Goal: Information Seeking & Learning: Learn about a topic

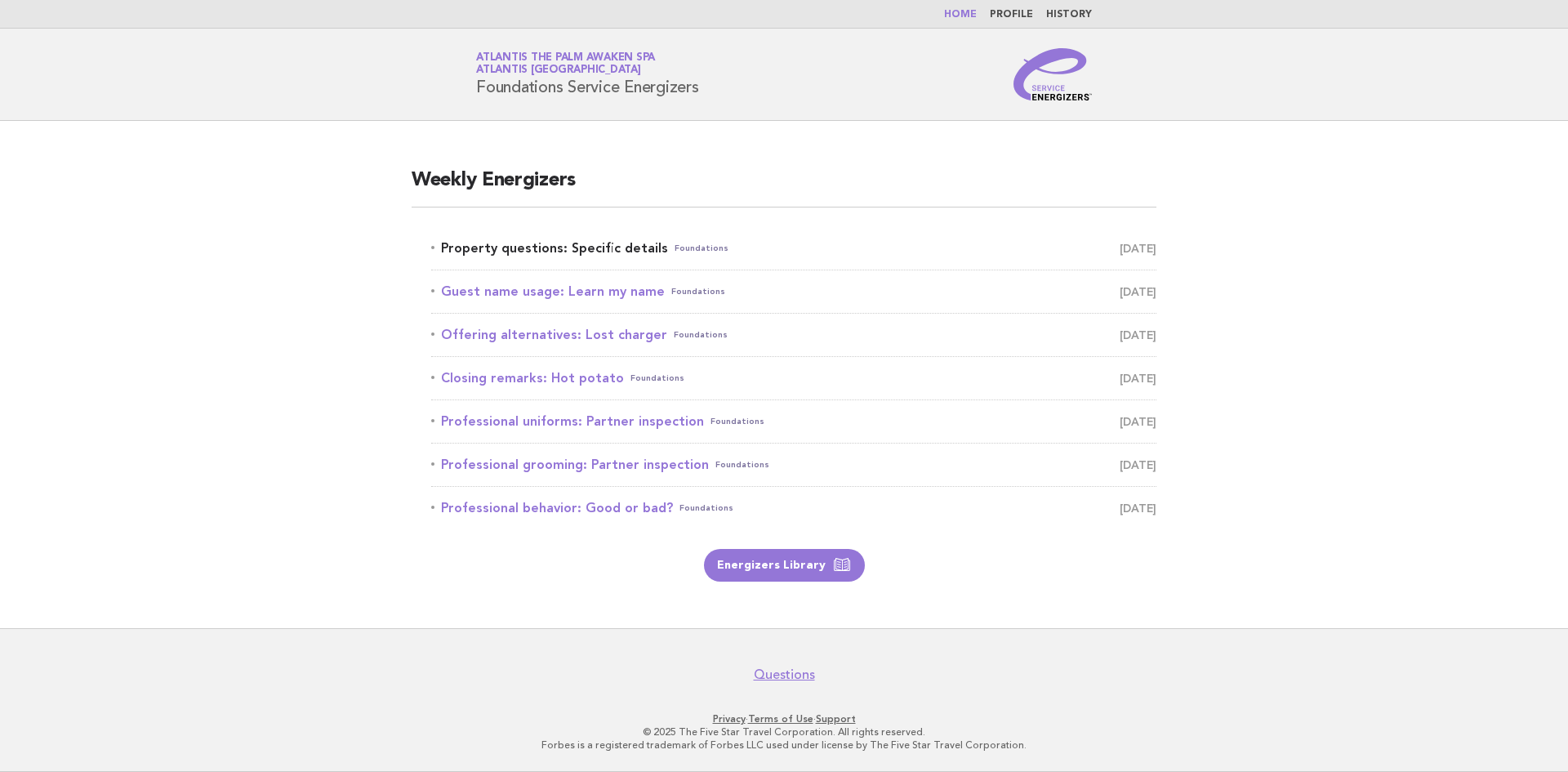
click at [499, 251] on link "Property questions: Specific details Foundations September 27" at bounding box center [793, 248] width 725 height 23
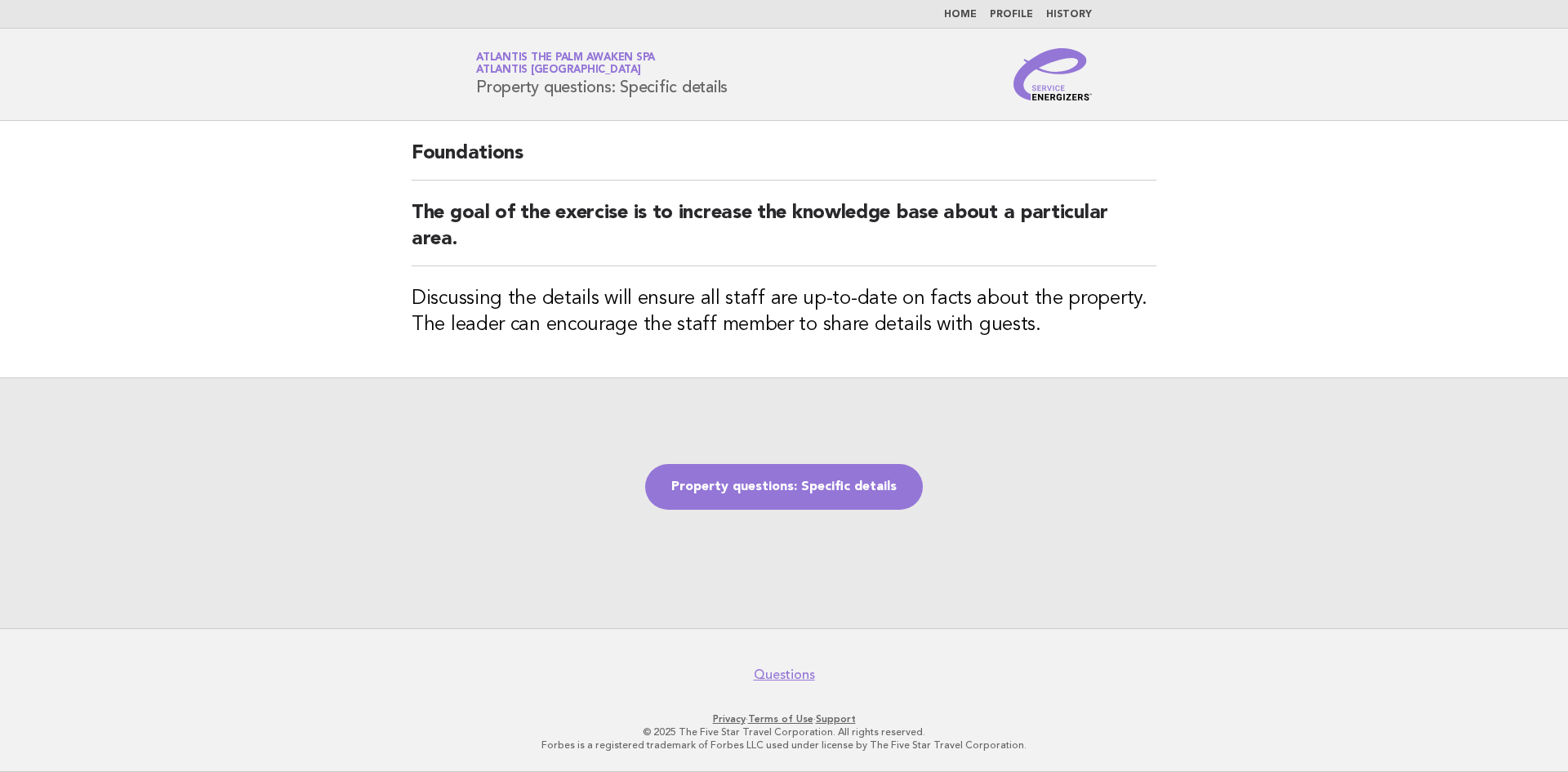
drag, startPoint x: 751, startPoint y: 90, endPoint x: 419, endPoint y: 112, distance: 332.7
click at [419, 112] on header "Service Energizers Atlantis The Palm Awaken Spa Atlantis [GEOGRAPHIC_DATA] Prop…" at bounding box center [784, 75] width 1568 height 93
copy h1 "Property questions: Specific details"
click at [795, 487] on link "Property questions: Specific details" at bounding box center [784, 487] width 278 height 46
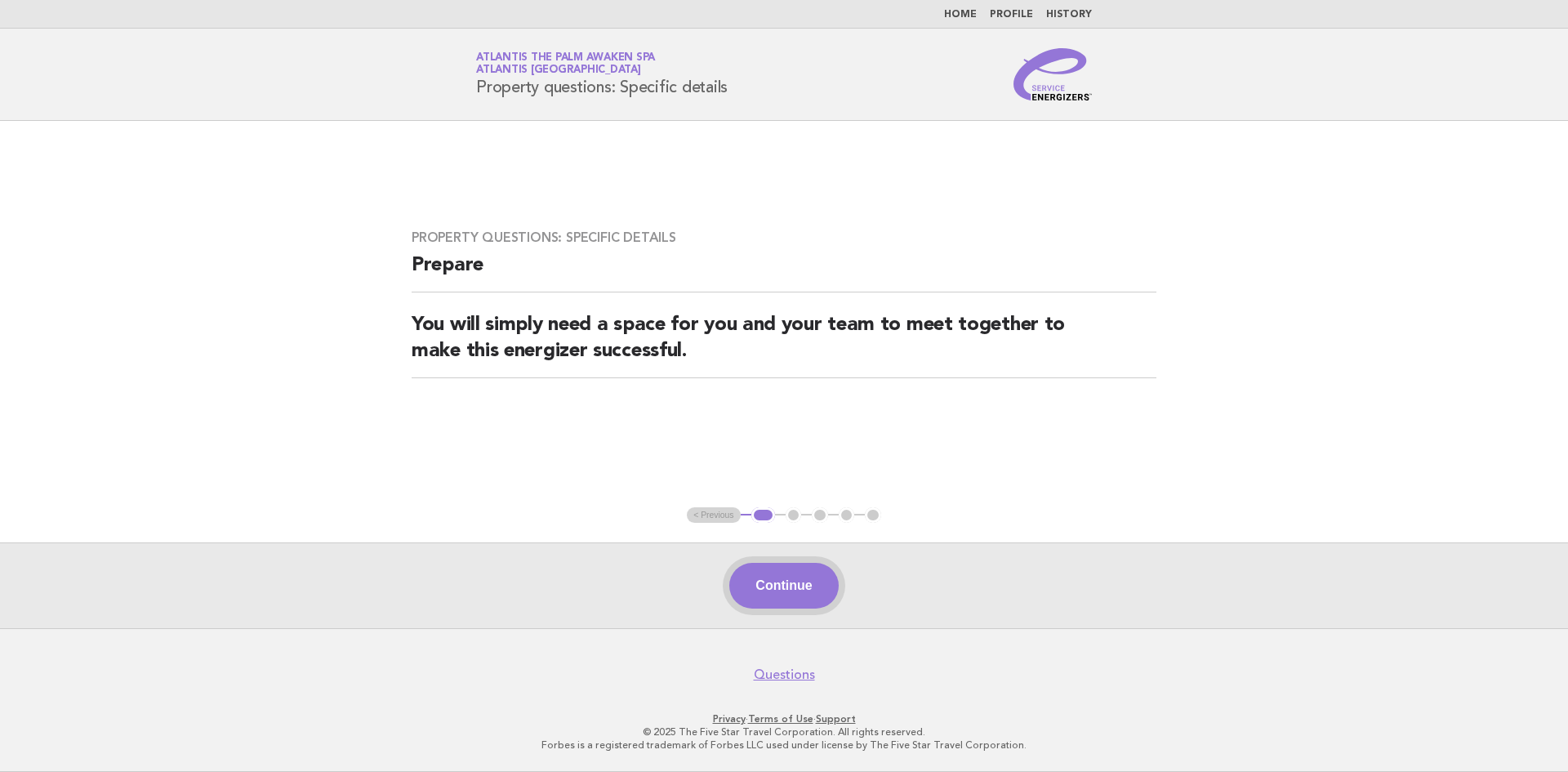
click at [758, 595] on button "Continue" at bounding box center [784, 586] width 109 height 46
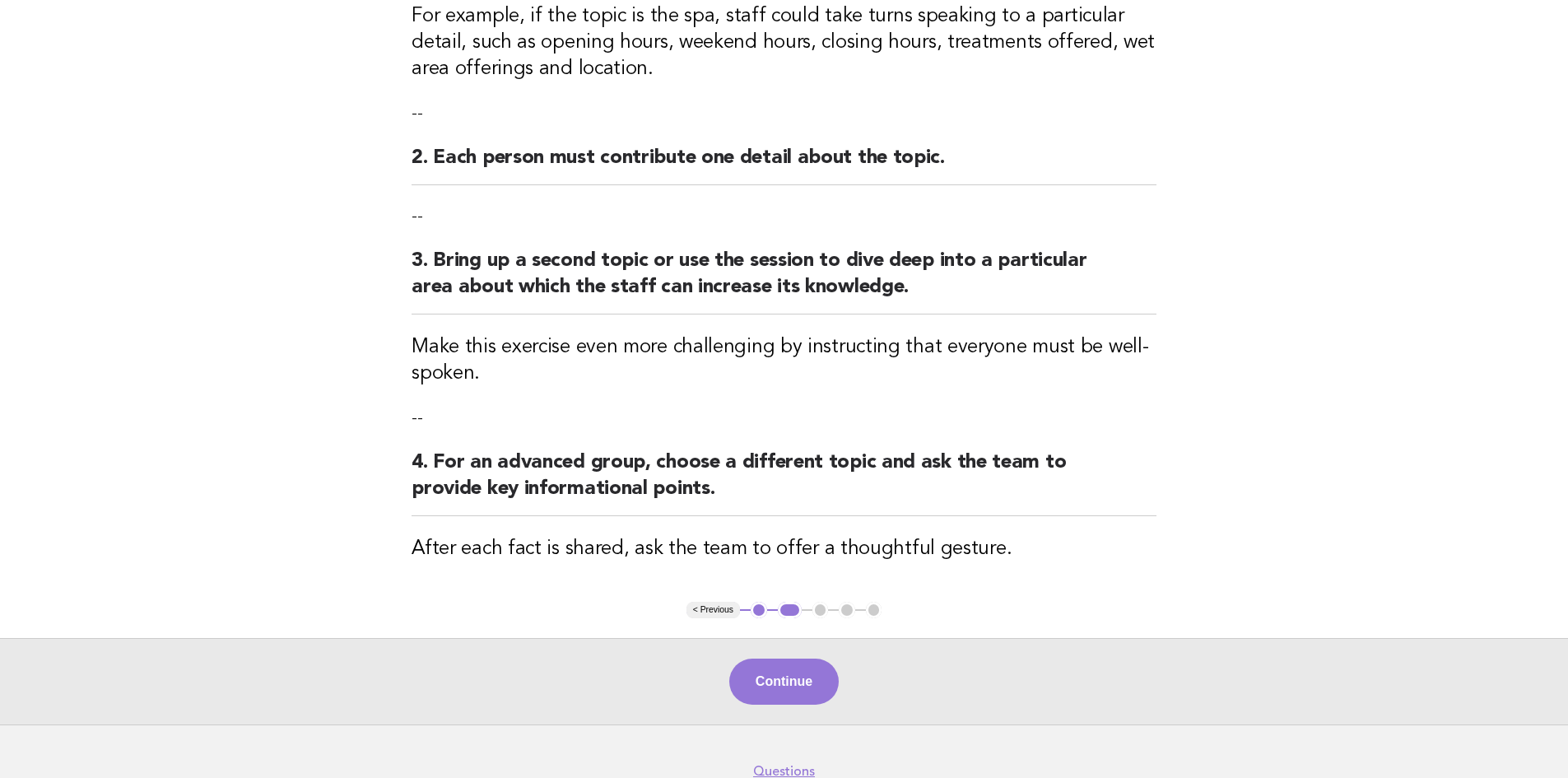
scroll to position [399, 0]
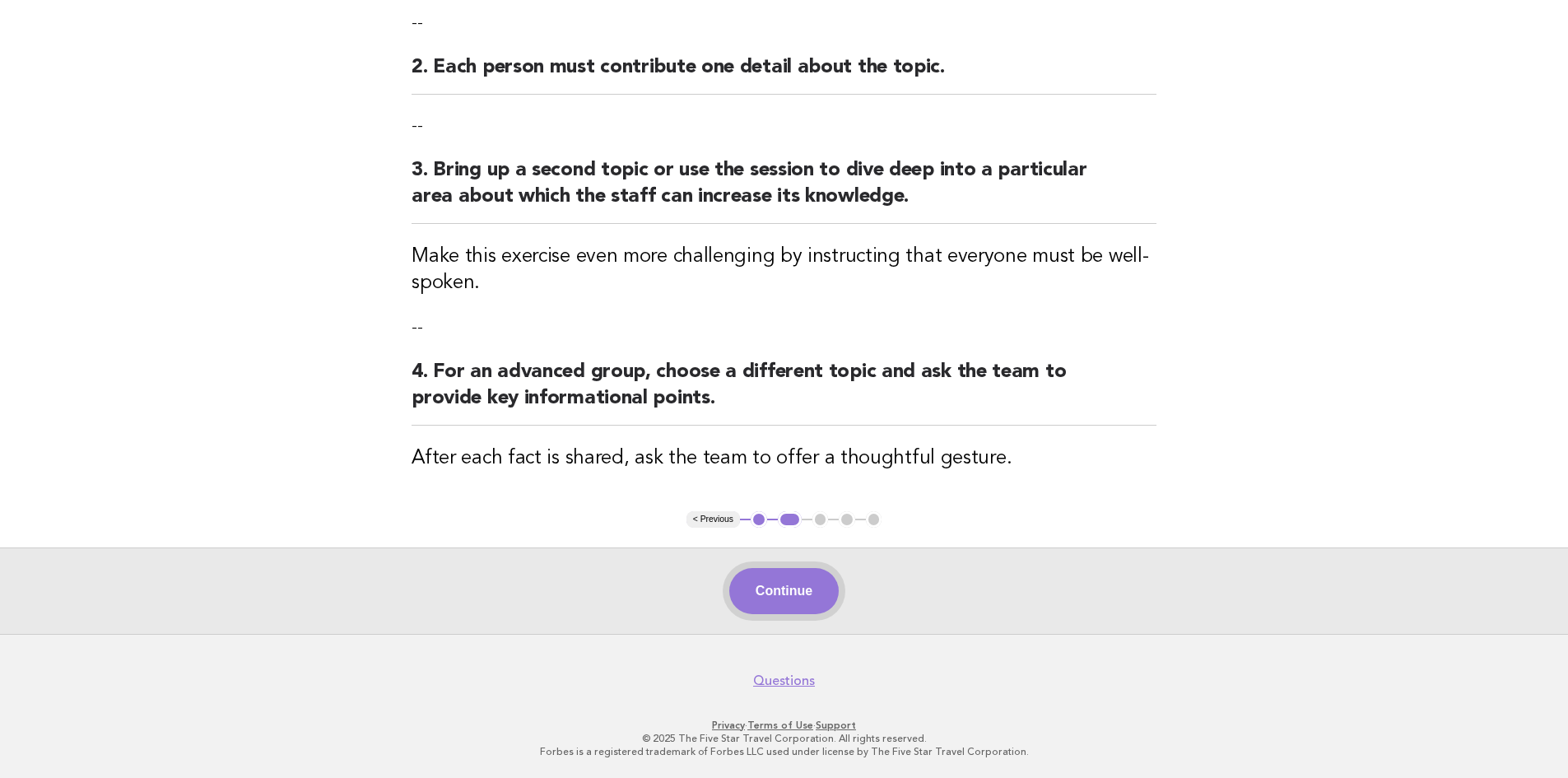
click at [804, 598] on button "Continue" at bounding box center [784, 591] width 110 height 46
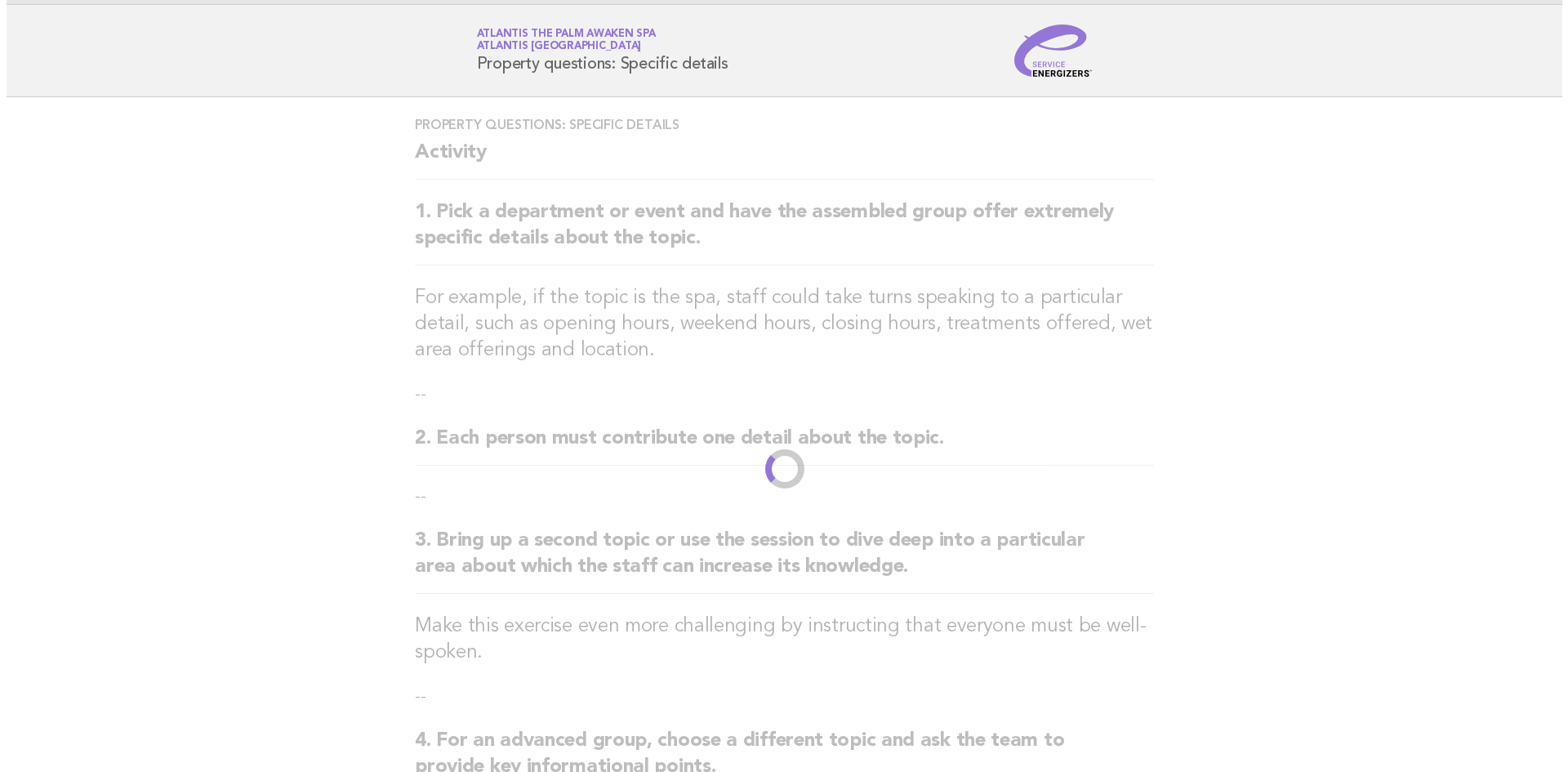
scroll to position [0, 0]
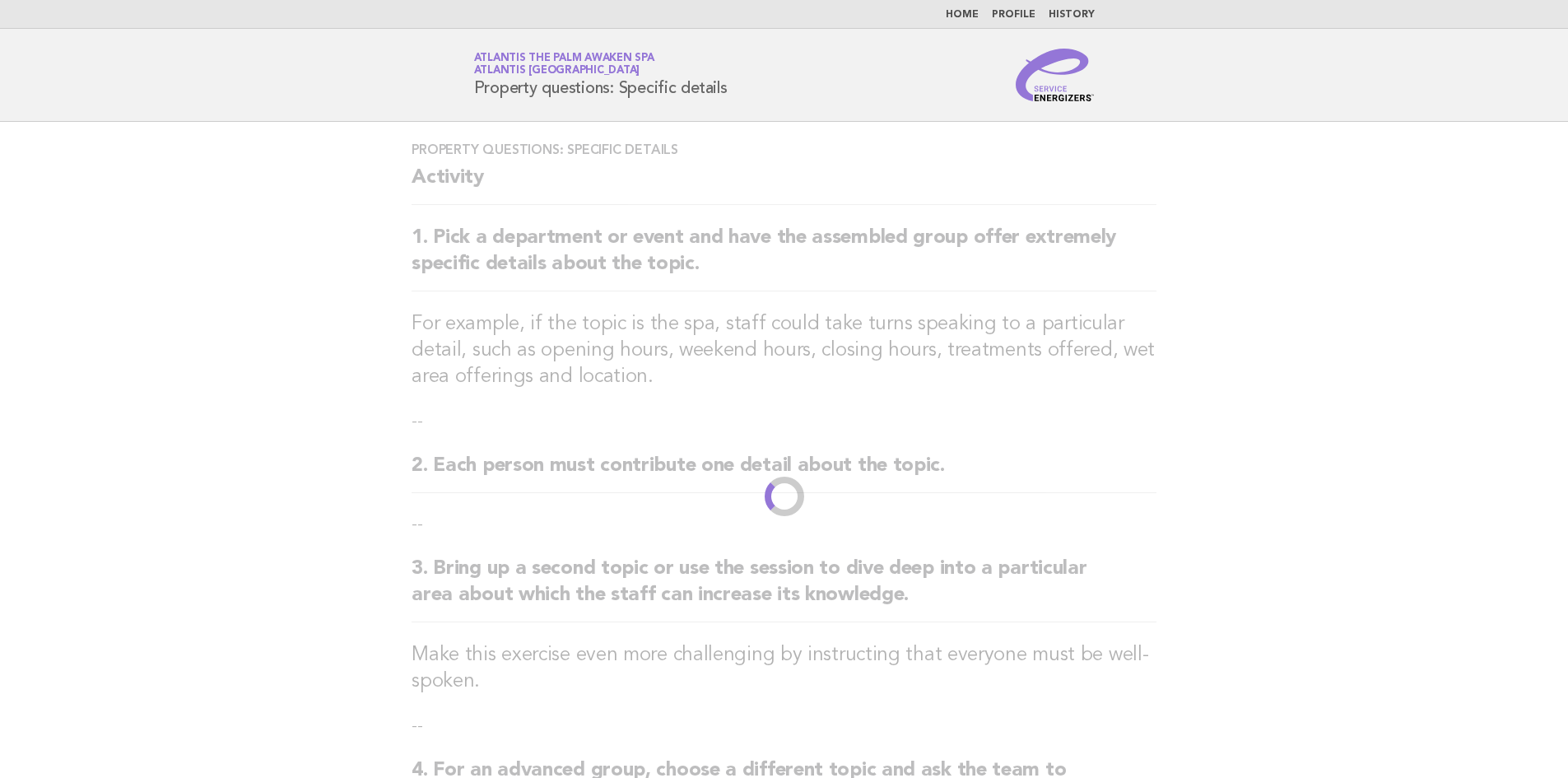
click at [967, 13] on link "Home" at bounding box center [962, 14] width 33 height 10
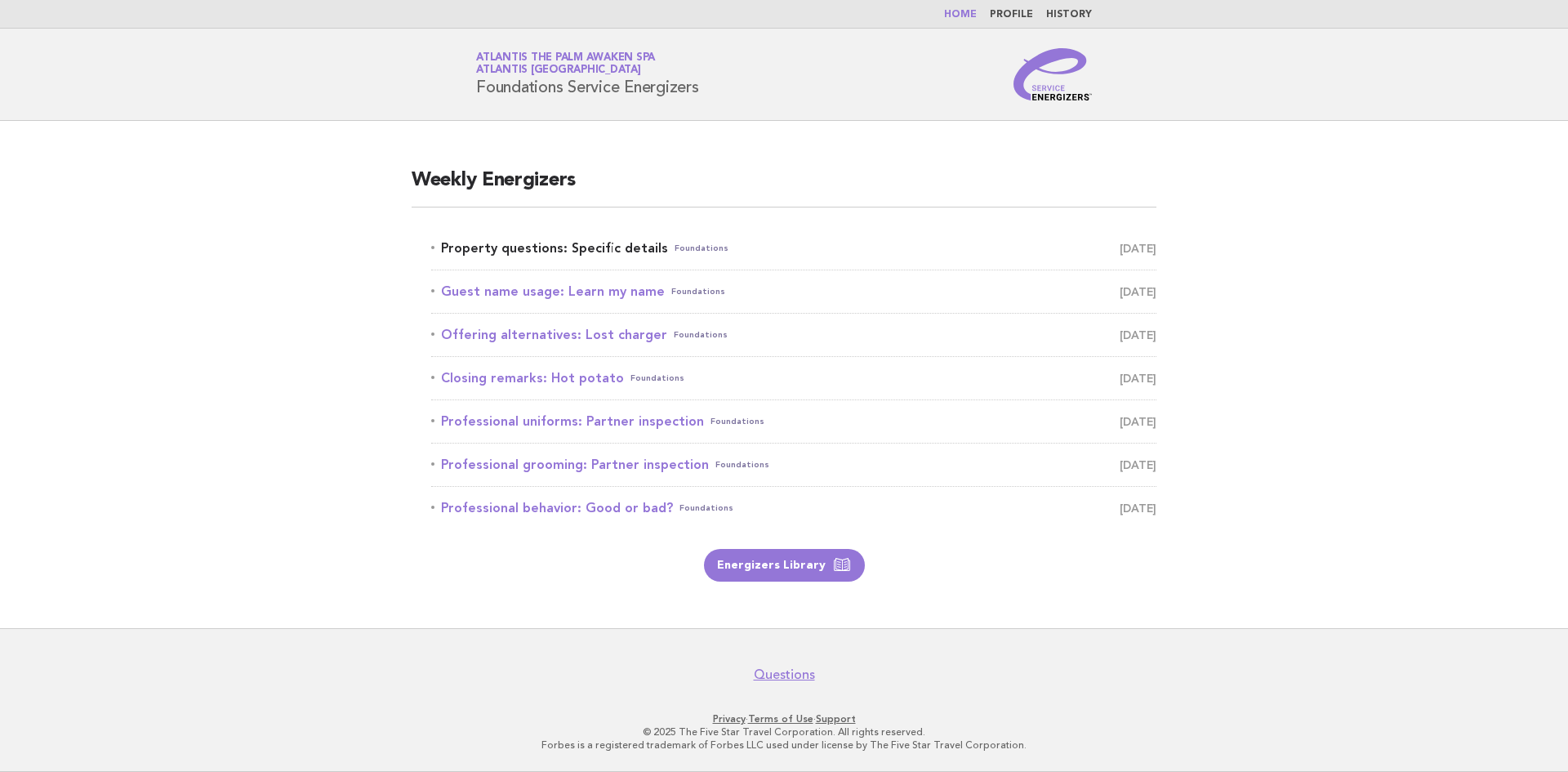
click at [606, 248] on link "Property questions: Specific details Foundations September 27" at bounding box center [793, 248] width 725 height 23
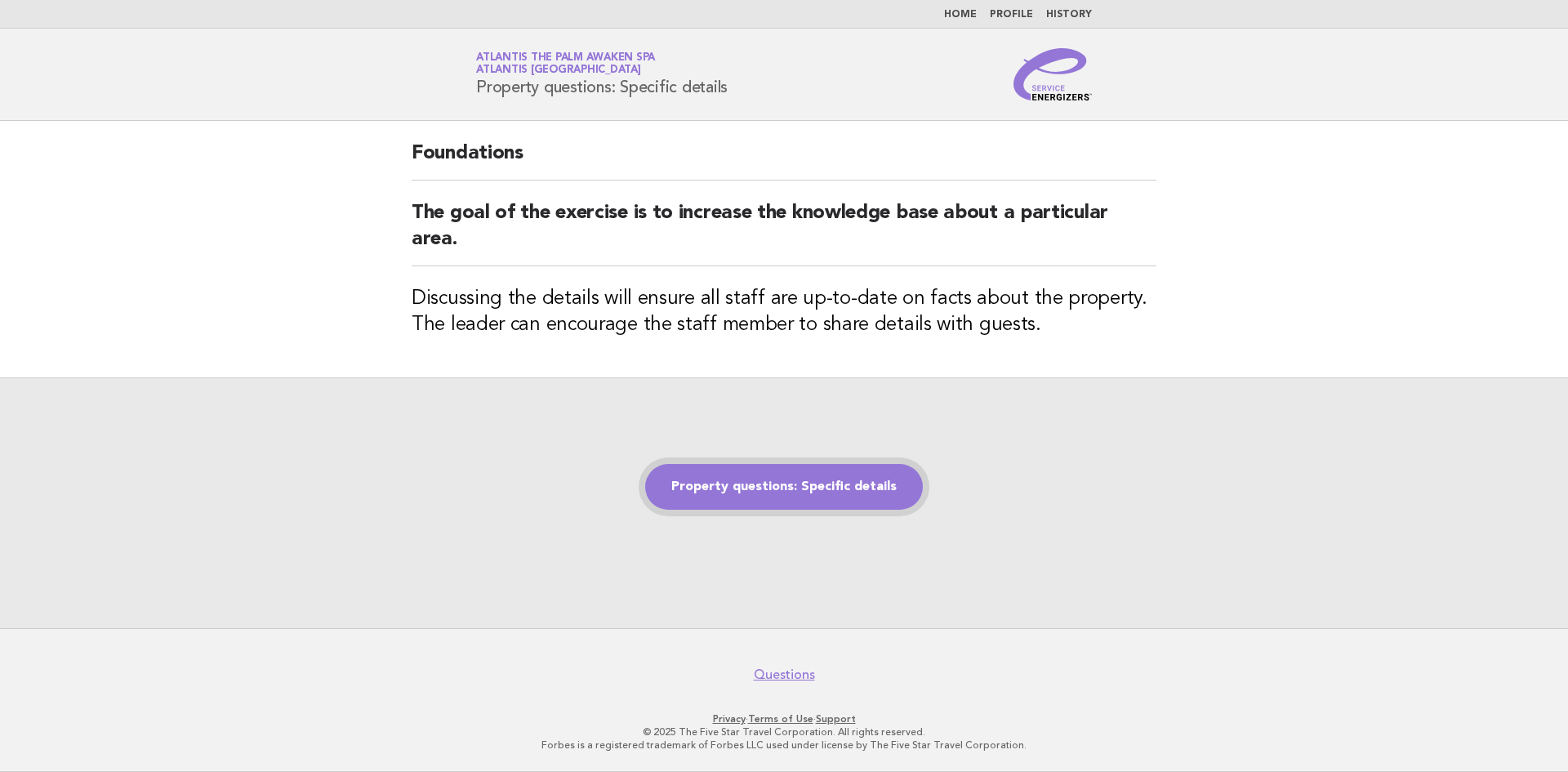
click at [845, 501] on link "Property questions: Specific details" at bounding box center [784, 487] width 278 height 46
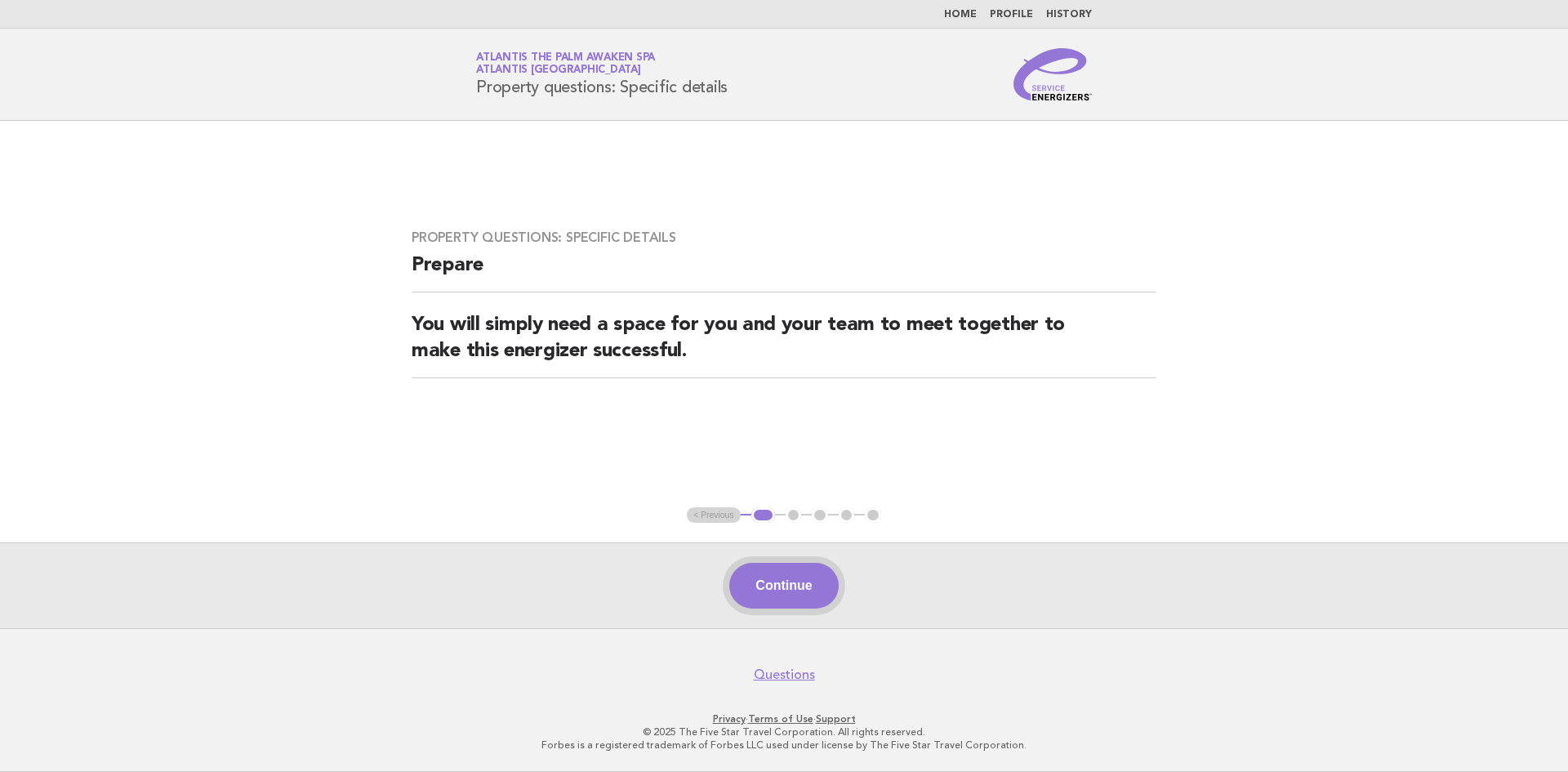
click at [814, 575] on button "Continue" at bounding box center [784, 586] width 109 height 46
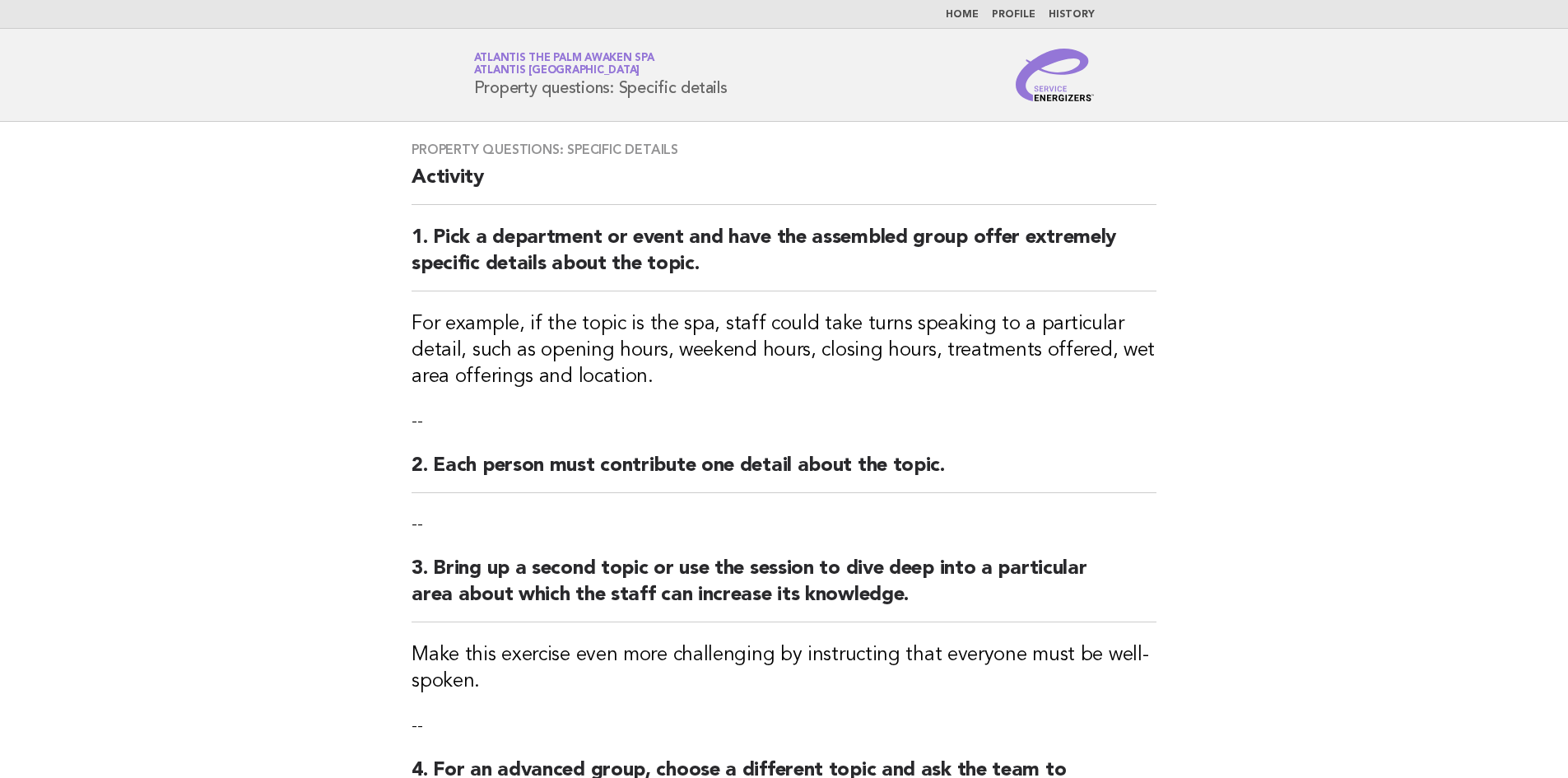
scroll to position [399, 0]
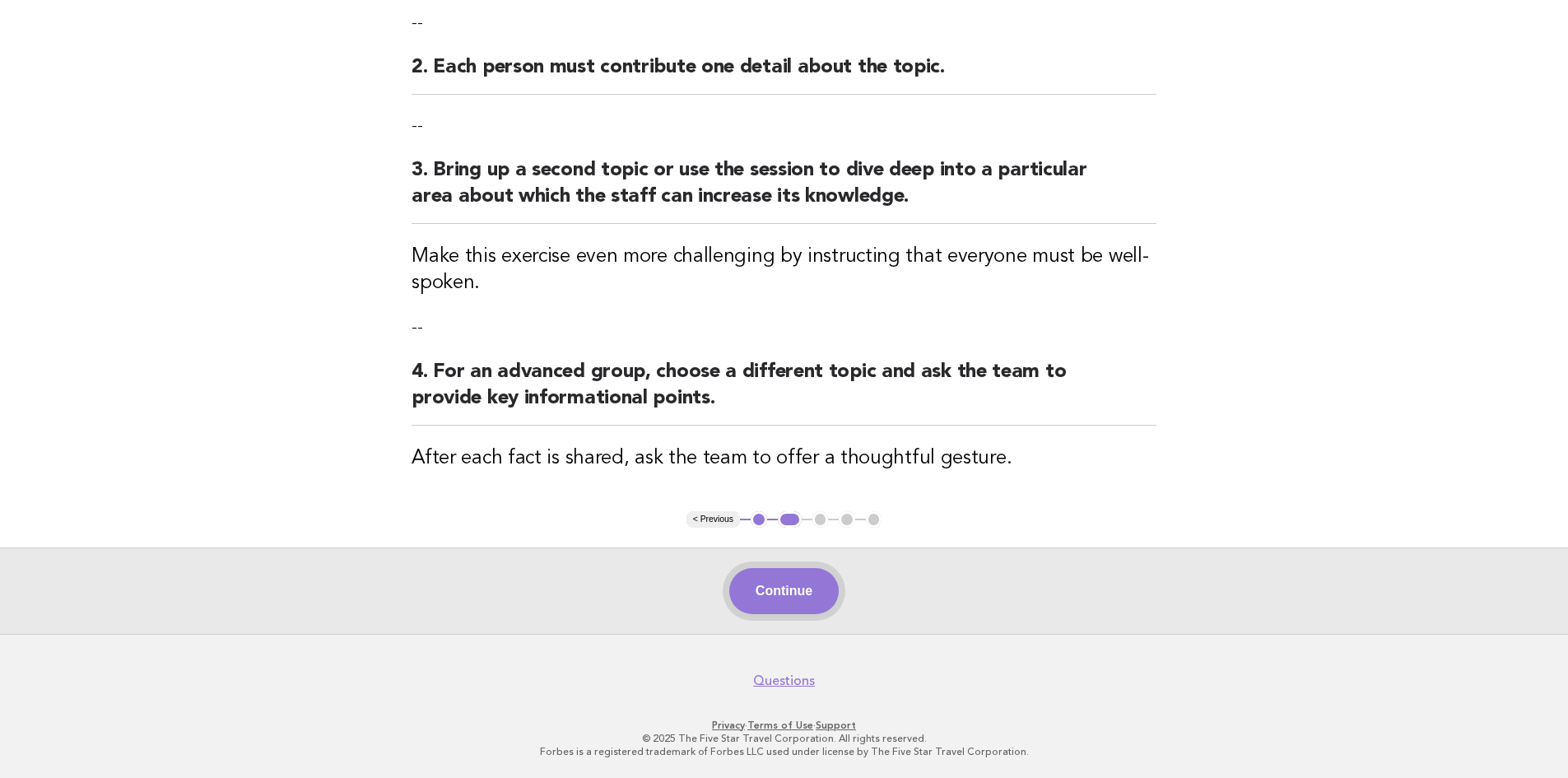
click at [784, 593] on button "Continue" at bounding box center [784, 591] width 110 height 46
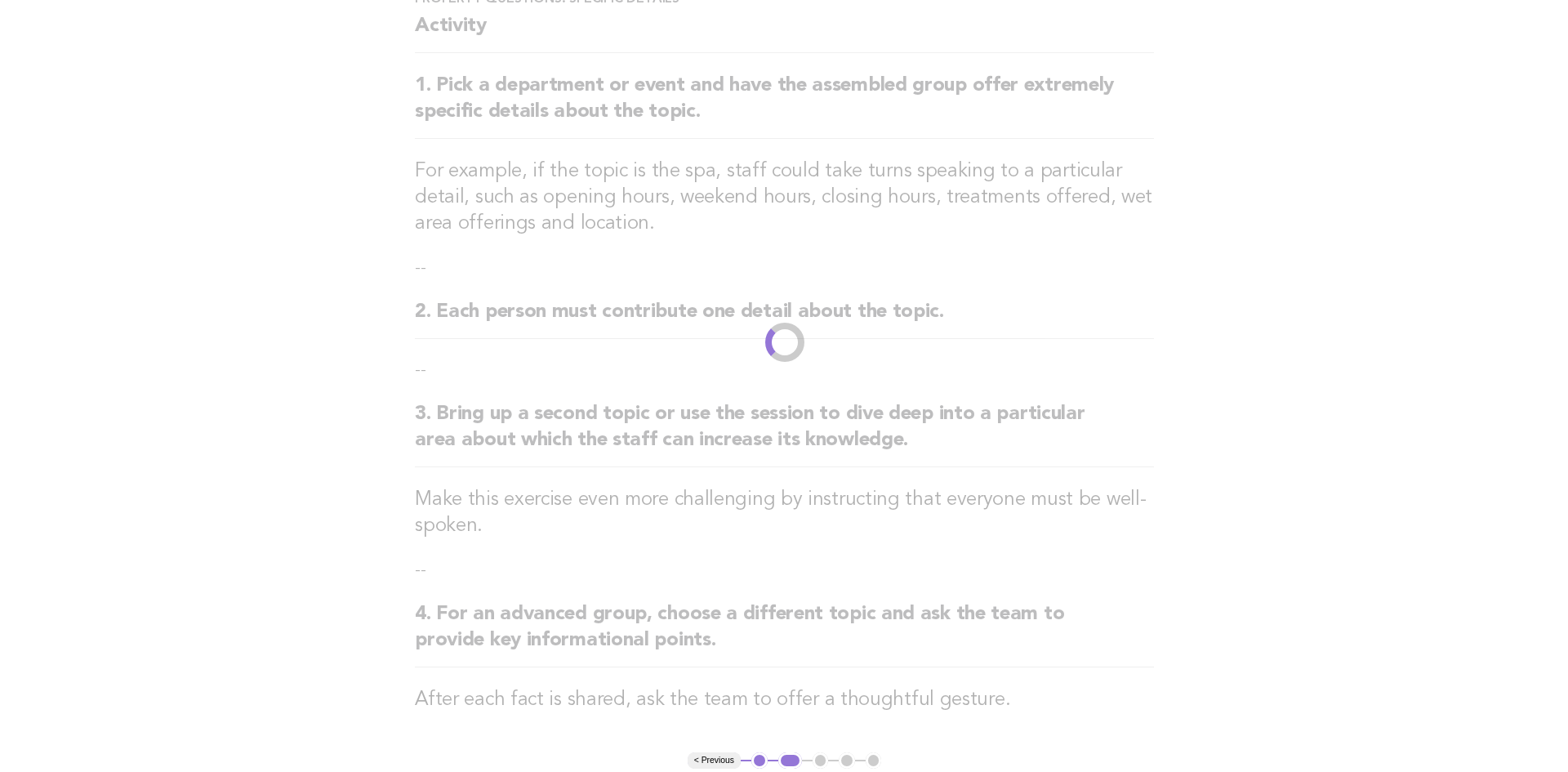
scroll to position [0, 0]
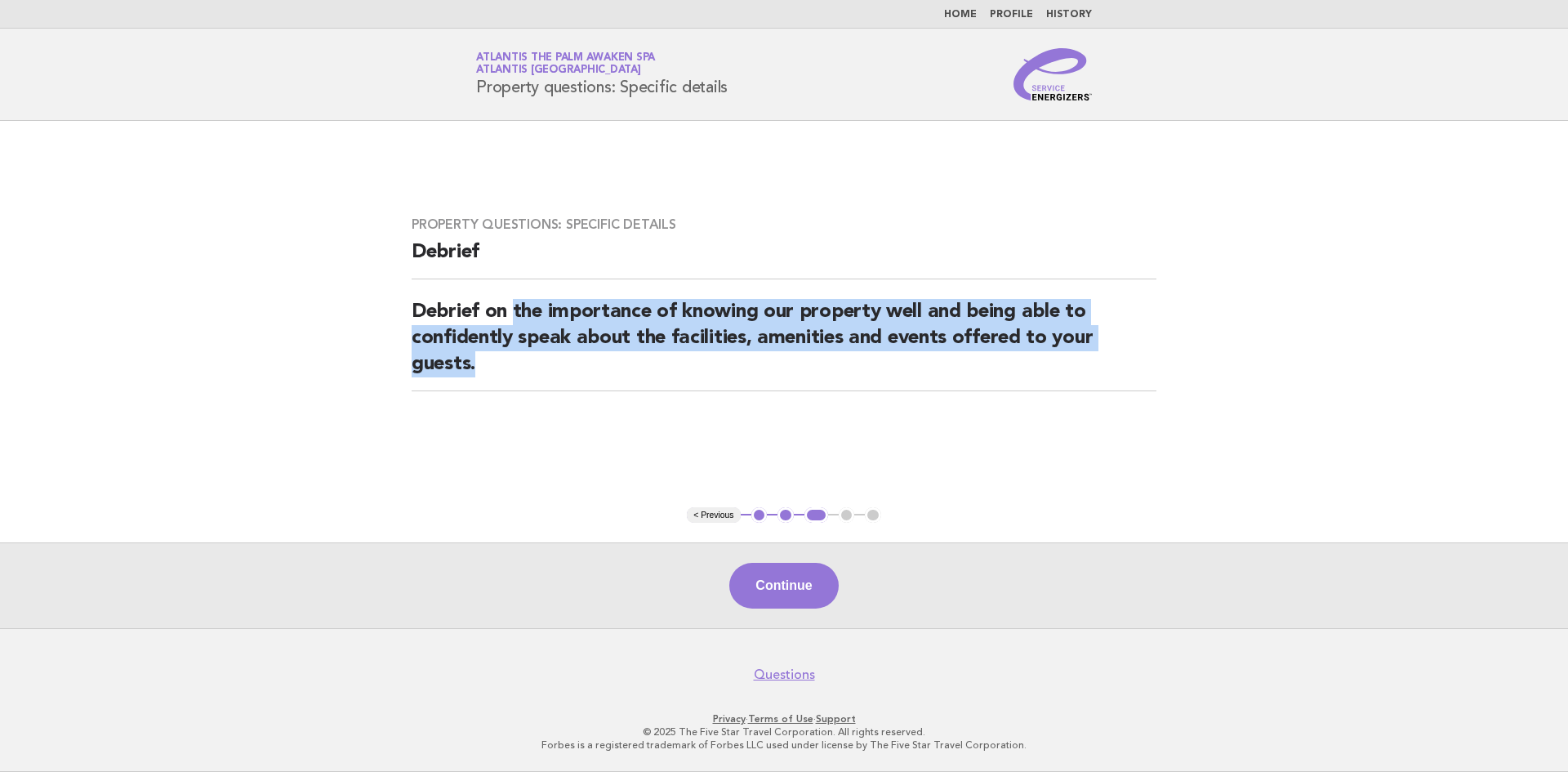
drag, startPoint x: 515, startPoint y: 309, endPoint x: 1041, endPoint y: 374, distance: 530.0
click at [1041, 374] on h2 "Debrief on the importance of knowing our property well and being able to confid…" at bounding box center [784, 345] width 745 height 93
copy h2 "the importance of knowing our property well and being able to confidently speak…"
